Goal: Task Accomplishment & Management: Manage account settings

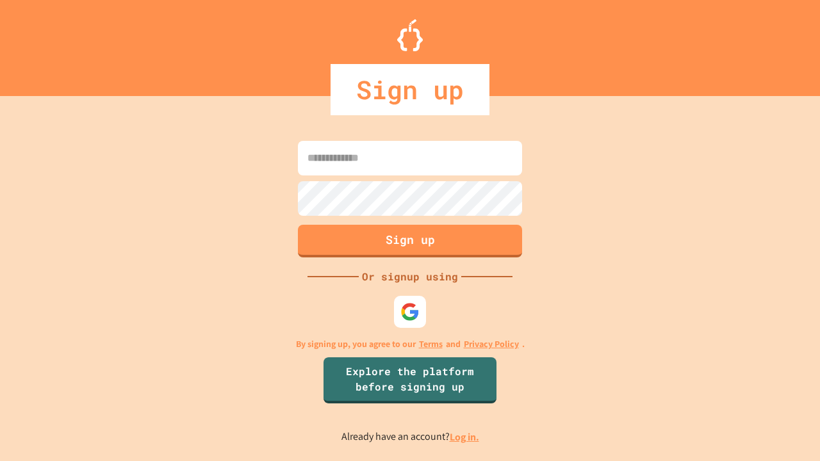
click at [465, 437] on link "Log in." at bounding box center [464, 436] width 29 height 13
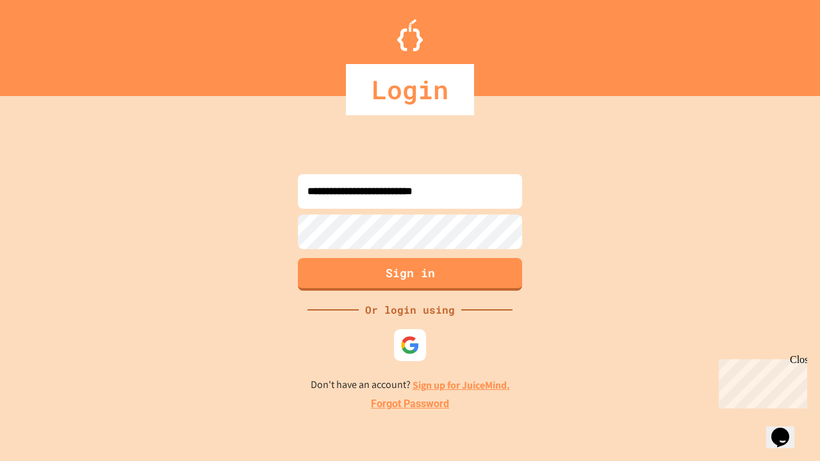
type input "**********"
